Goal: Navigation & Orientation: Find specific page/section

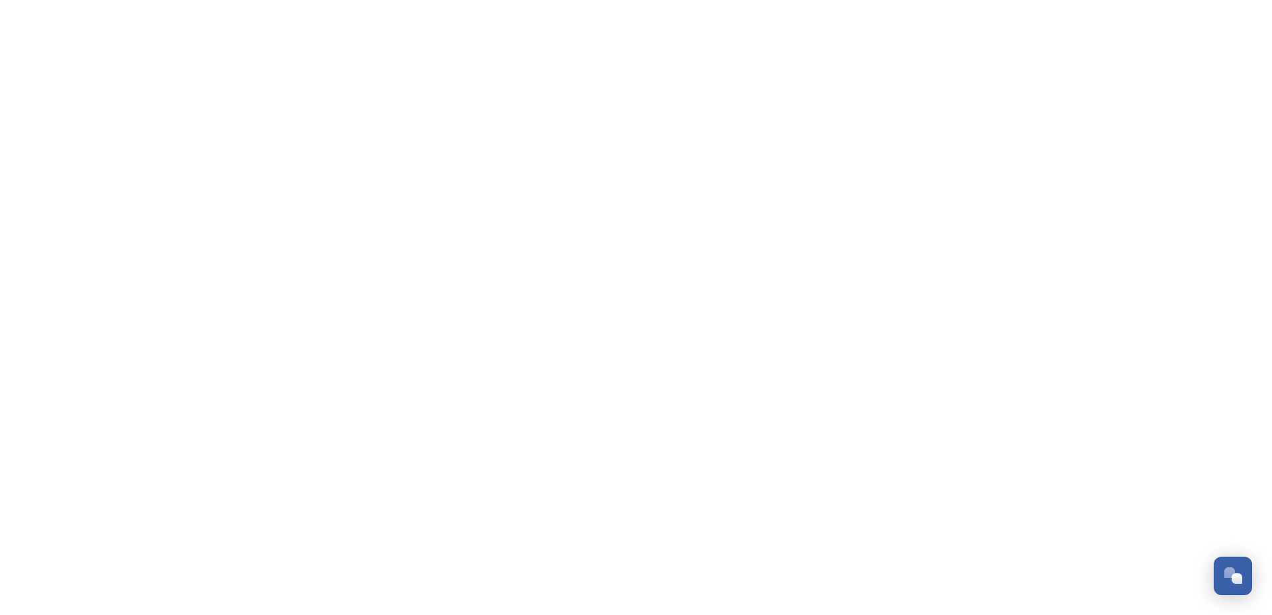
scroll to position [2010, 0]
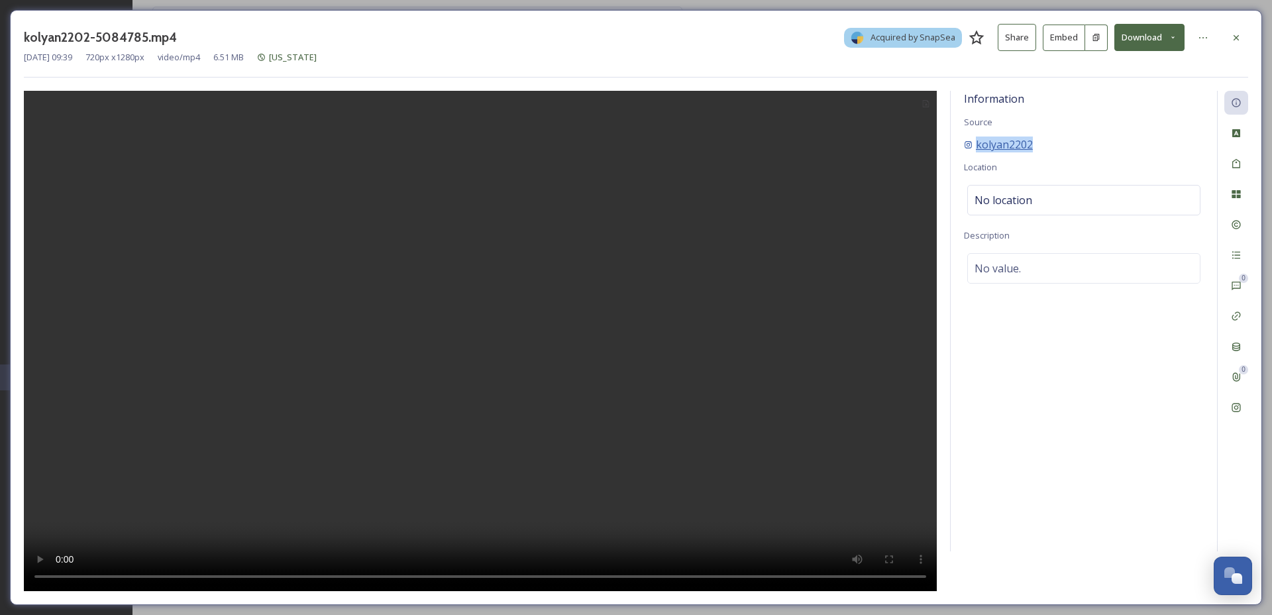
copy span "kolyan2202"
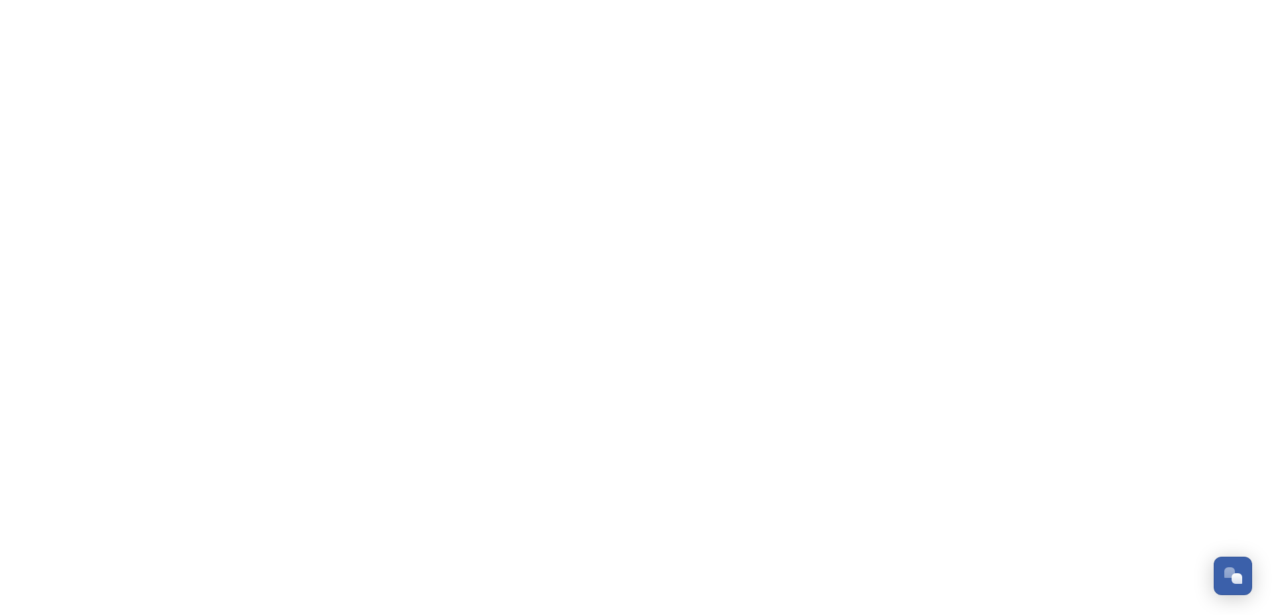
scroll to position [2010, 0]
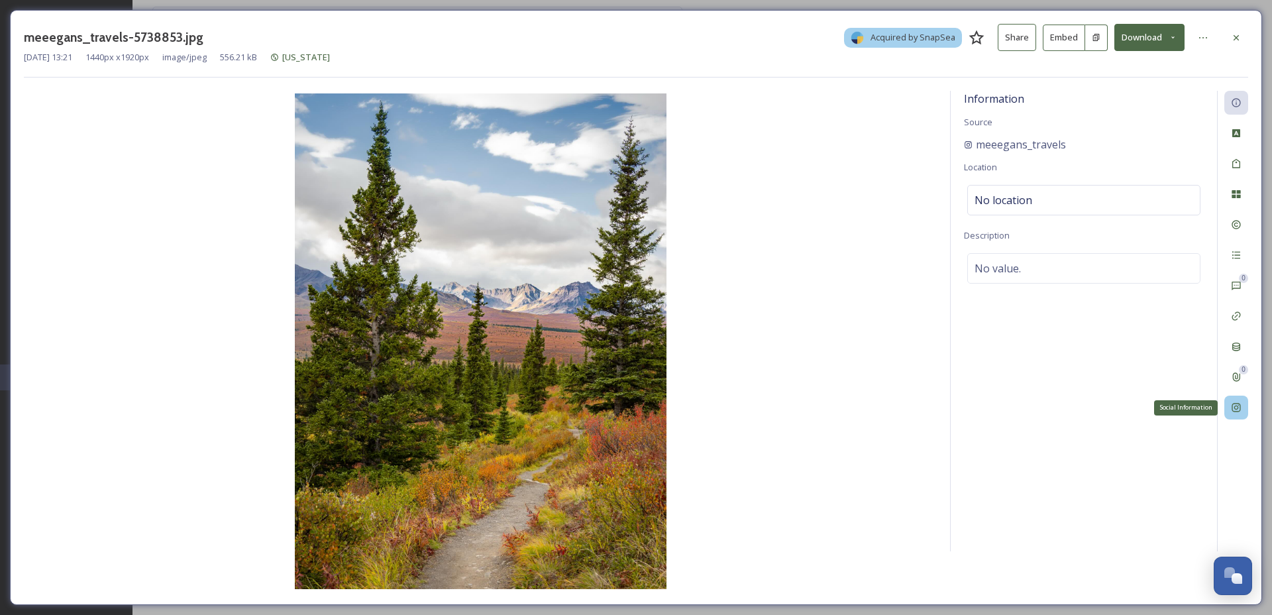
click at [1227, 409] on div "Social Information" at bounding box center [1236, 407] width 24 height 24
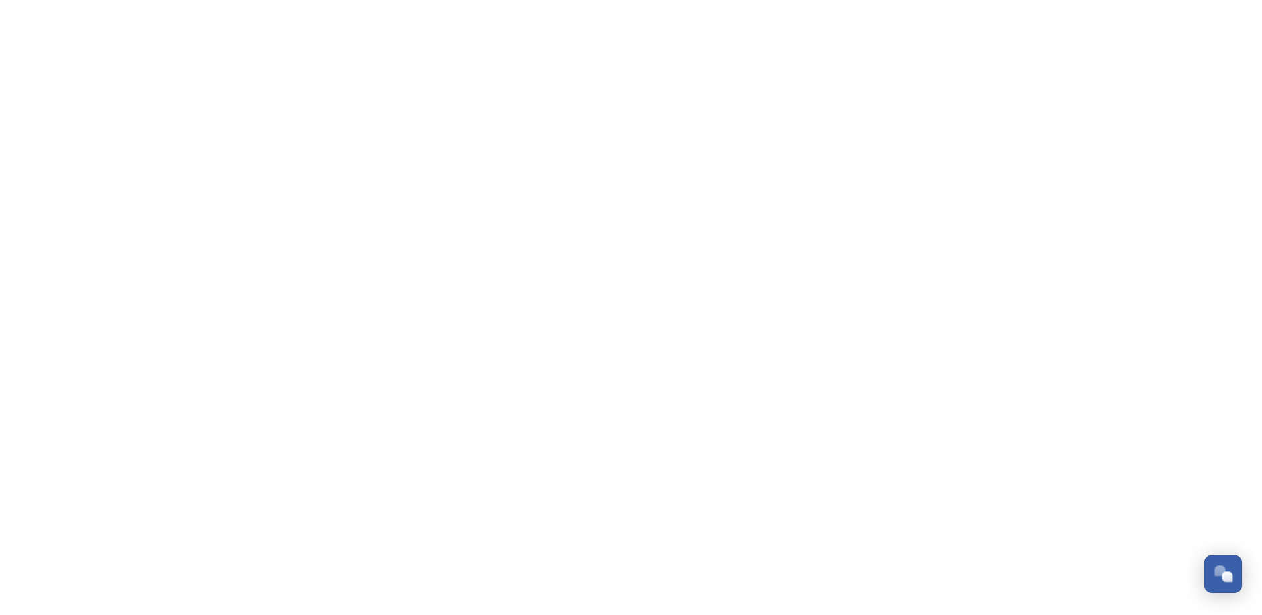
scroll to position [2010, 0]
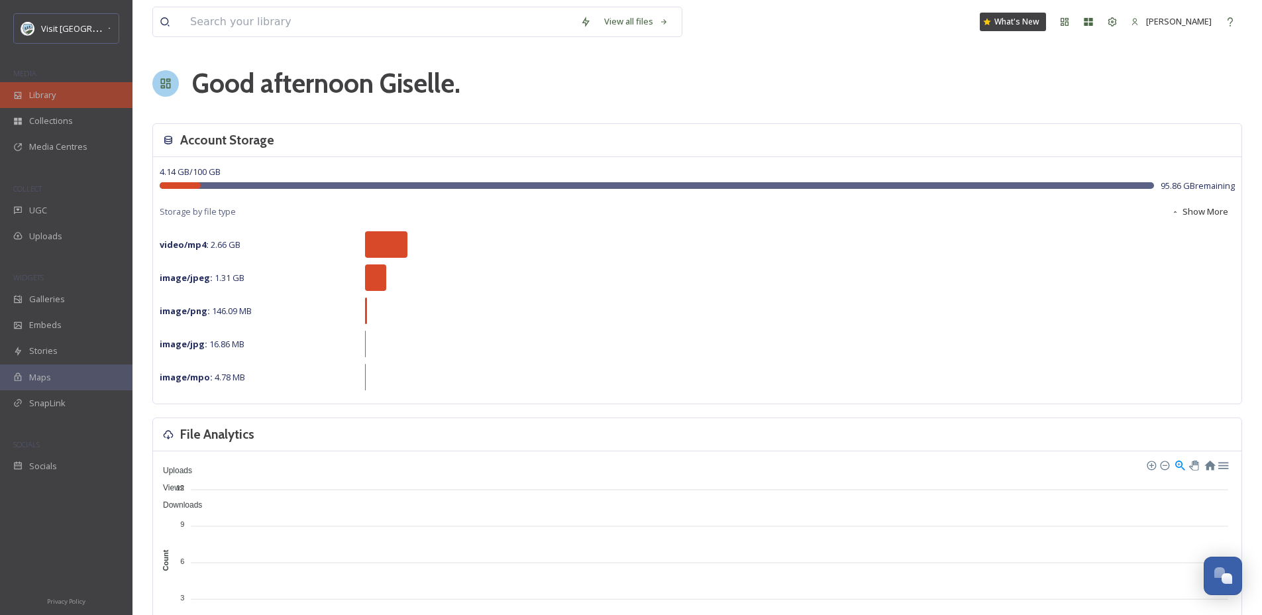
click at [54, 97] on span "Library" at bounding box center [42, 95] width 26 height 13
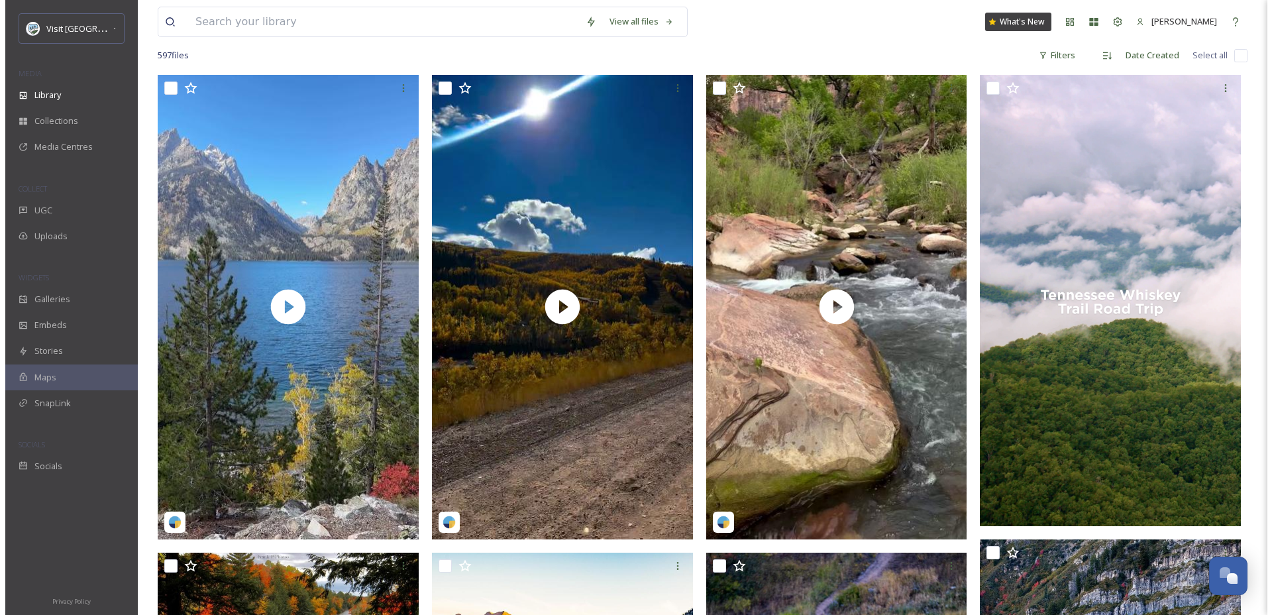
scroll to position [254, 0]
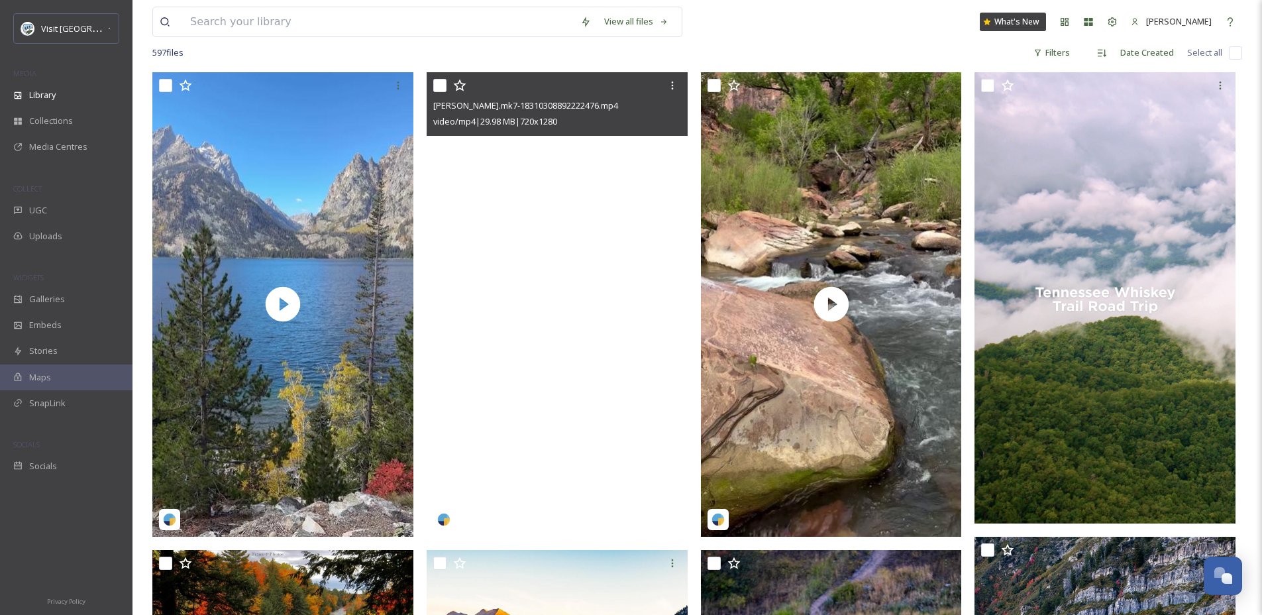
click at [568, 238] on video "jesse.mk7-18310308892222476.mp4" at bounding box center [557, 304] width 261 height 464
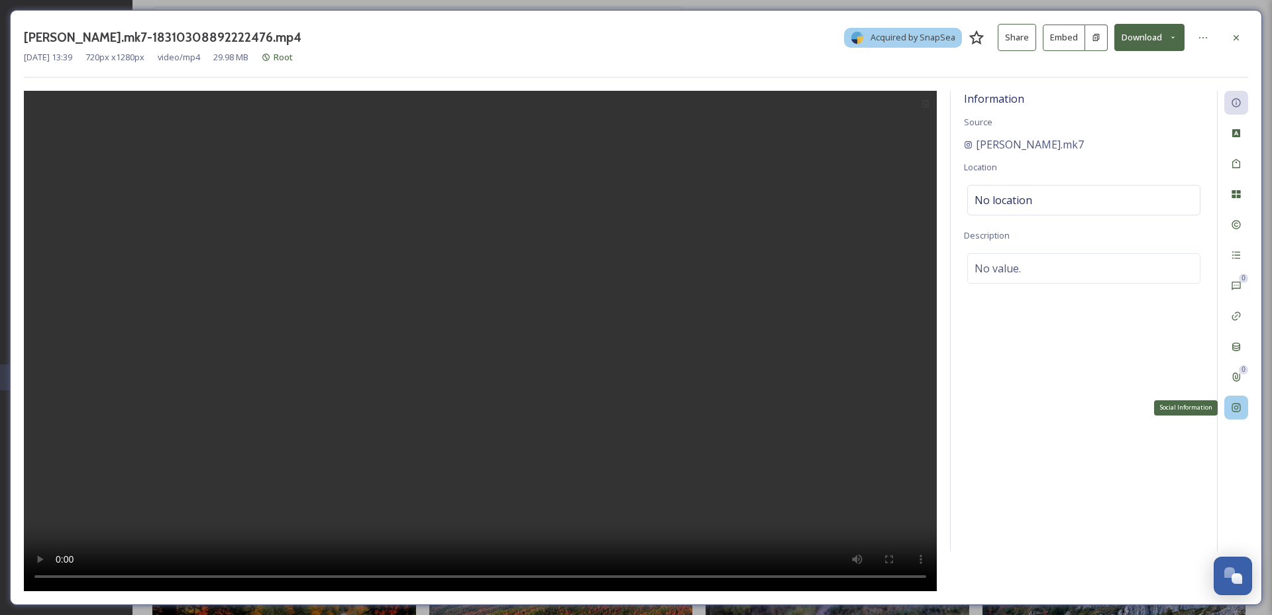
click at [1238, 405] on icon at bounding box center [1236, 407] width 11 height 11
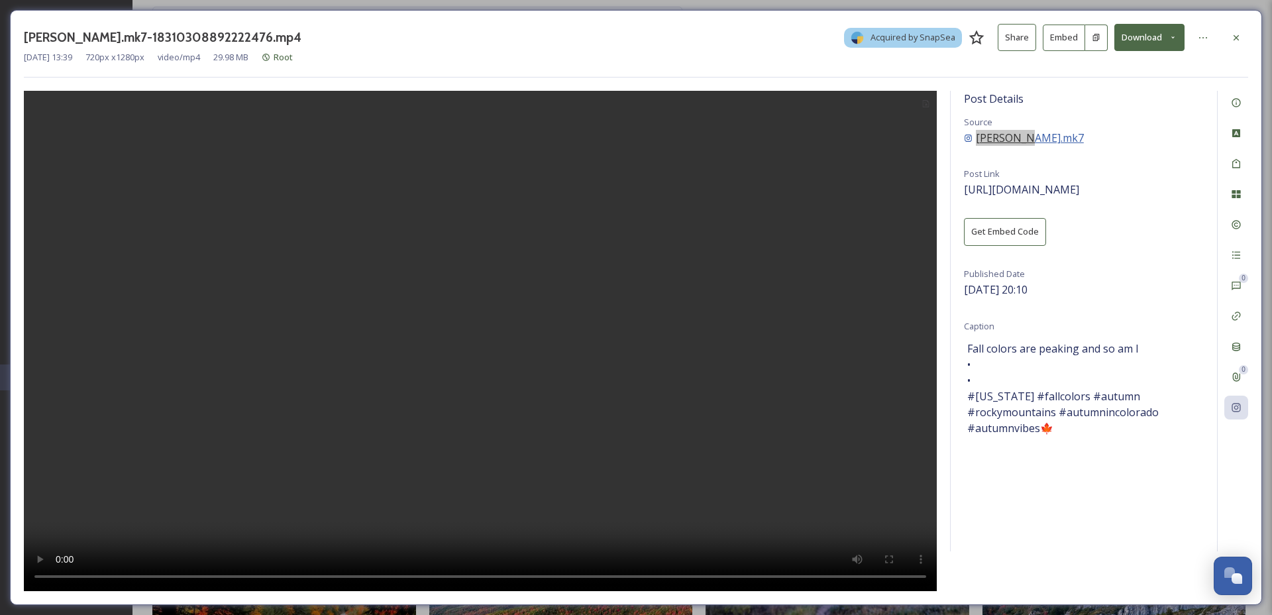
copy div "jesse.mk7"
